Goal: Connect with others: Connect with others

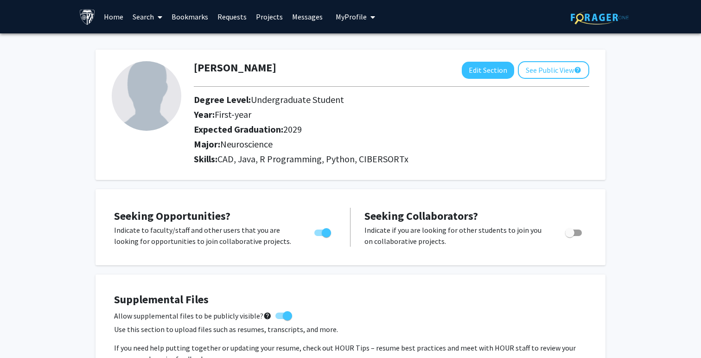
click at [183, 22] on link "Bookmarks" at bounding box center [190, 16] width 46 height 32
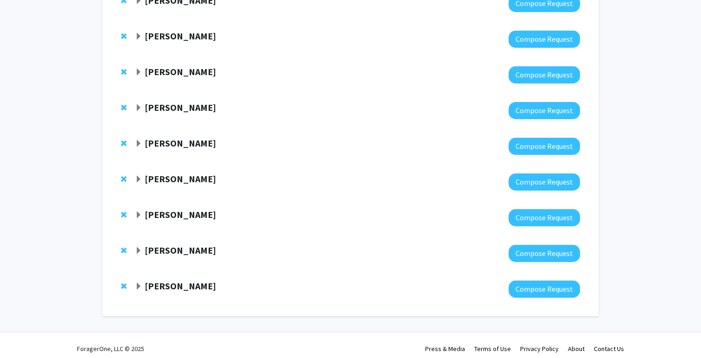
scroll to position [588, 0]
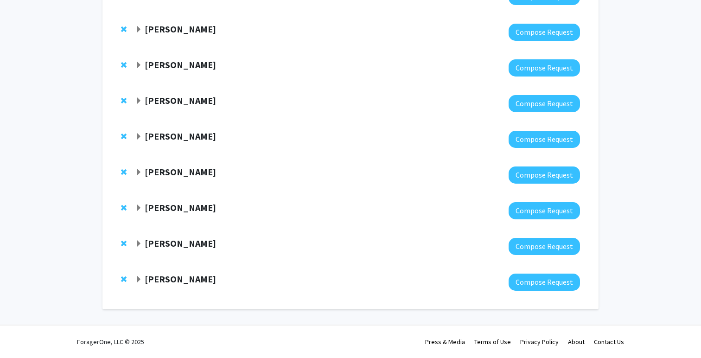
click at [143, 275] on div "[PERSON_NAME]" at bounding box center [235, 280] width 200 height 12
click at [139, 281] on span "Expand Monica Mugnier Bookmark" at bounding box center [138, 279] width 7 height 7
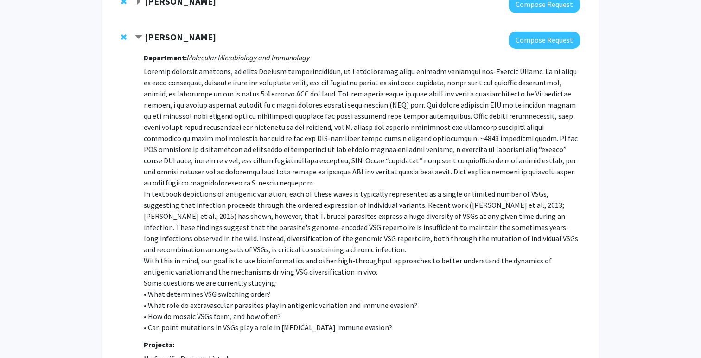
scroll to position [920, 0]
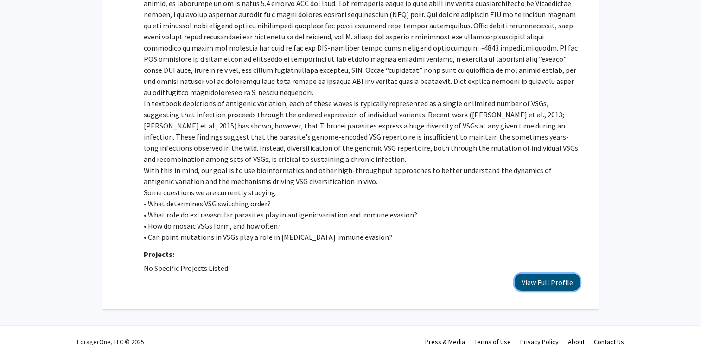
click at [559, 281] on button "View Full Profile" at bounding box center [547, 282] width 65 height 17
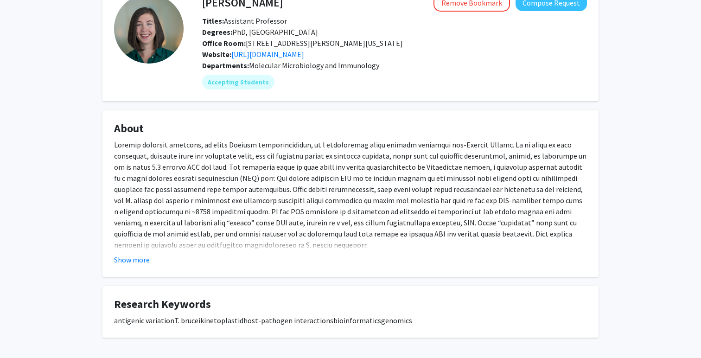
scroll to position [57, 0]
click at [124, 259] on button "Show more" at bounding box center [132, 260] width 36 height 11
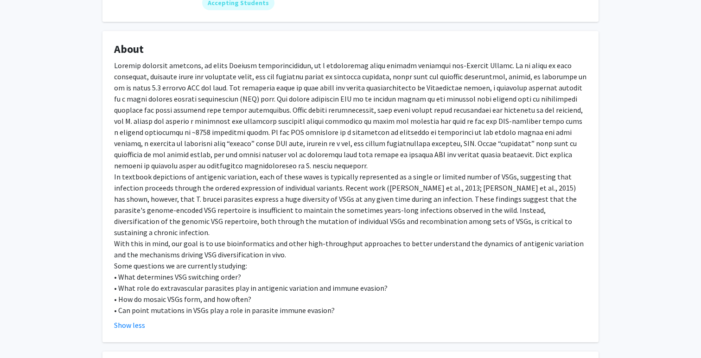
scroll to position [152, 0]
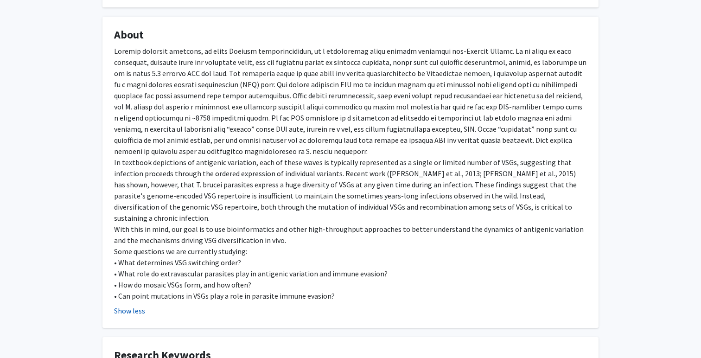
click at [140, 305] on button "Show less" at bounding box center [129, 310] width 31 height 11
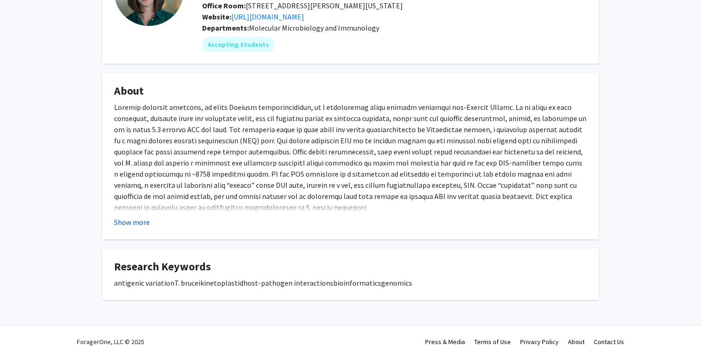
scroll to position [95, 0]
click at [149, 222] on button "Show more" at bounding box center [132, 222] width 36 height 11
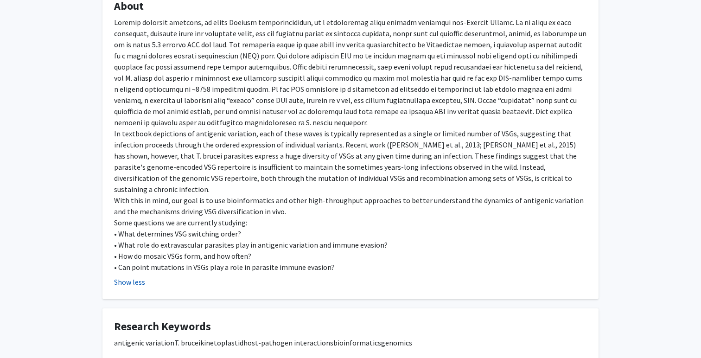
scroll to position [184, 0]
